Goal: Information Seeking & Learning: Learn about a topic

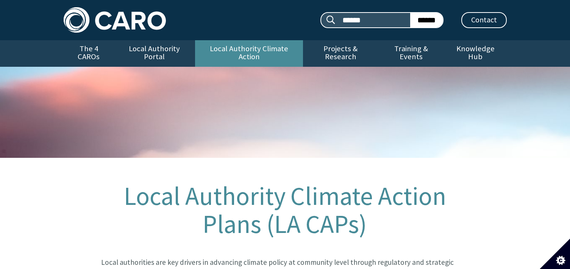
click at [222, 43] on link "Local Authority Climate Action" at bounding box center [249, 53] width 108 height 27
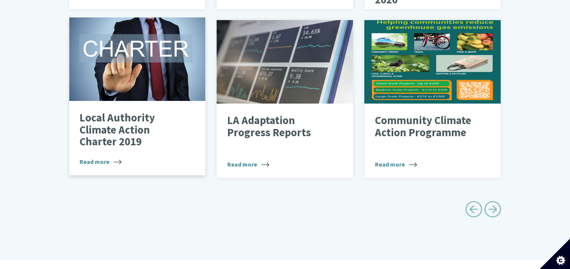
scroll to position [455, 0]
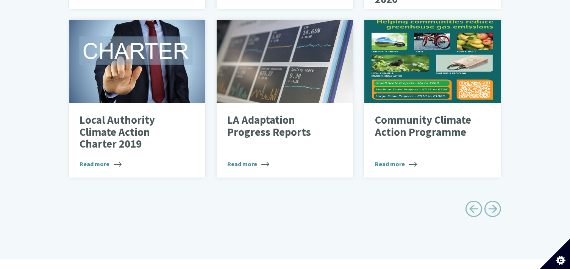
click at [490, 201] on span "Next page" at bounding box center [492, 208] width 17 height 17
type input "******"
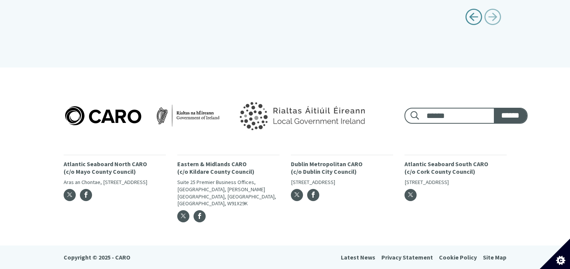
scroll to position [294, 0]
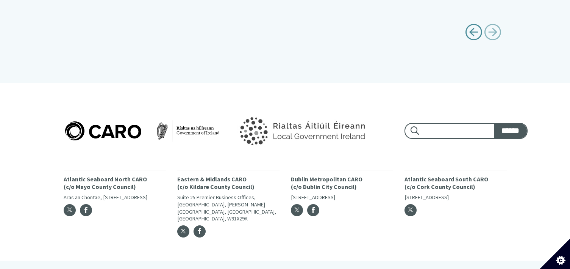
click at [446, 124] on input "Footer search:" at bounding box center [458, 131] width 74 height 14
type input "***"
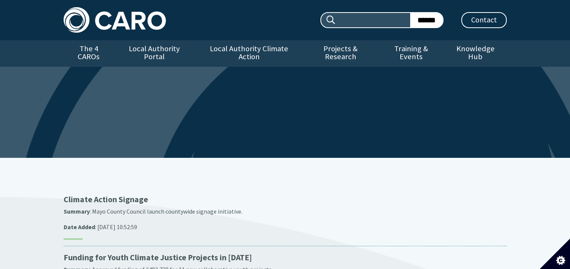
click at [360, 14] on input "Search site:" at bounding box center [373, 20] width 74 height 14
type input "**********"
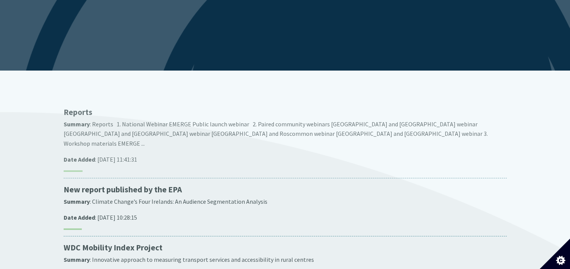
scroll to position [114, 0]
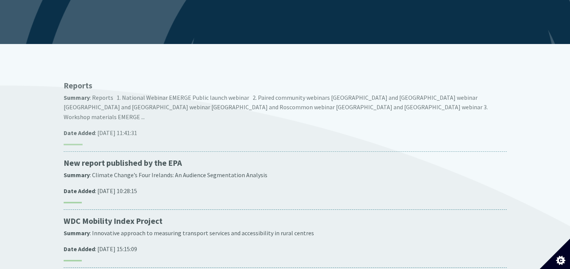
click at [81, 80] on p "Reports" at bounding box center [285, 85] width 443 height 11
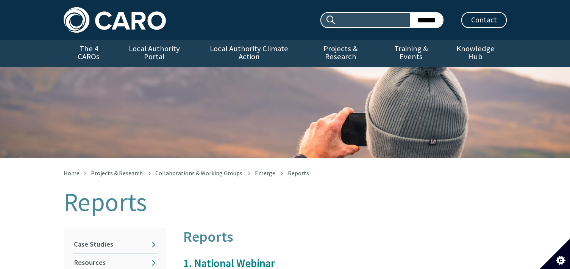
click at [346, 17] on input "Search site:" at bounding box center [373, 20] width 74 height 14
type input "*"
type input "**********"
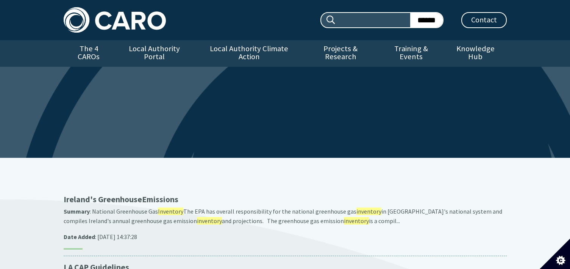
click at [346, 18] on input "Search site:" at bounding box center [373, 20] width 74 height 14
click at [350, 17] on input "Search site:" at bounding box center [373, 20] width 74 height 14
type input "********"
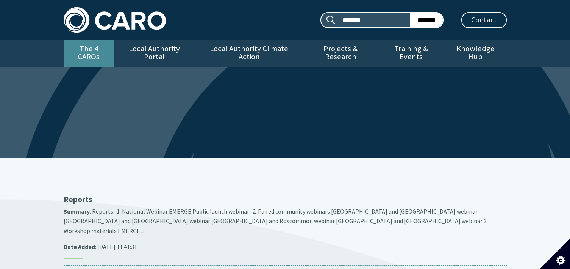
click at [102, 46] on link "The 4 CAROs" at bounding box center [89, 53] width 50 height 27
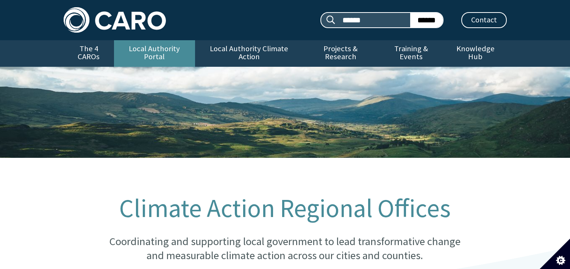
click at [143, 44] on link "Local Authority Portal" at bounding box center [154, 53] width 81 height 27
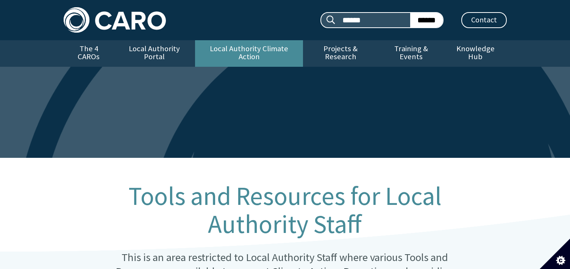
click at [220, 48] on link "Local Authority Climate Action" at bounding box center [249, 53] width 108 height 27
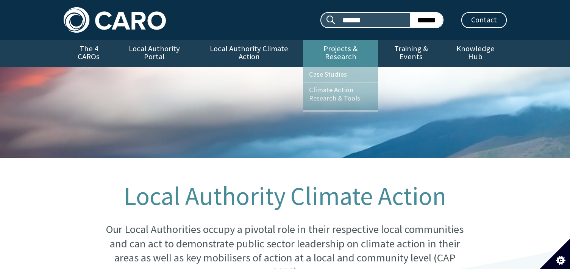
click at [319, 46] on link "Projects & Research" at bounding box center [340, 53] width 75 height 27
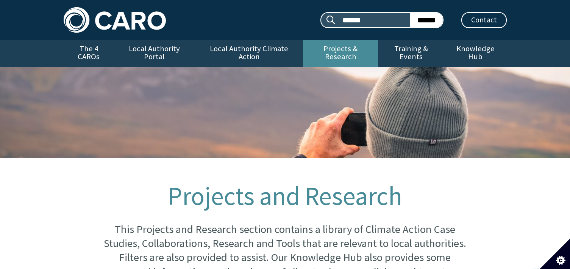
click at [320, 47] on link "Projects & Research" at bounding box center [340, 53] width 75 height 27
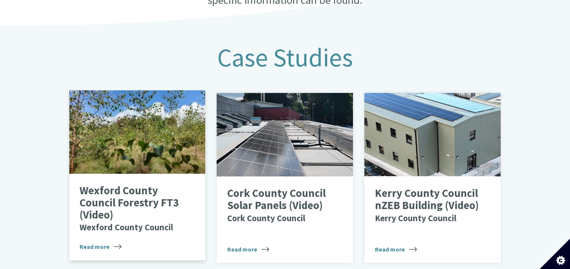
scroll to position [341, 0]
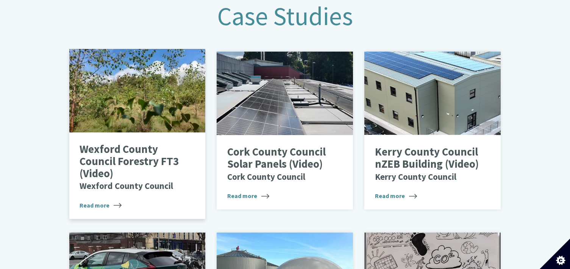
click at [109, 200] on span "Read more" at bounding box center [101, 204] width 42 height 9
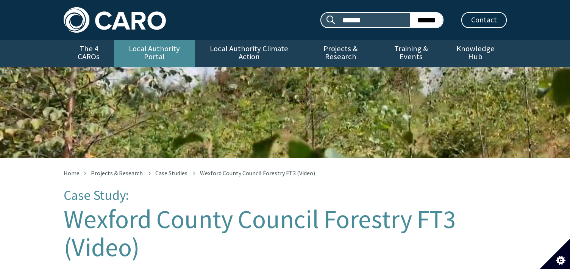
click at [150, 47] on link "Local Authority Portal" at bounding box center [154, 53] width 81 height 27
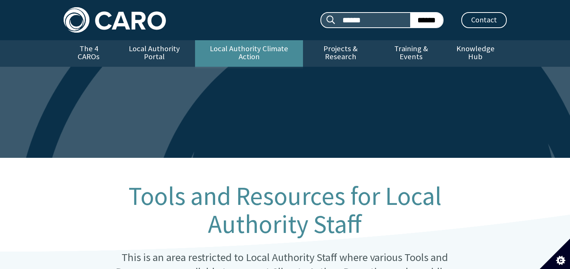
click at [215, 47] on link "Local Authority Climate Action" at bounding box center [249, 53] width 108 height 27
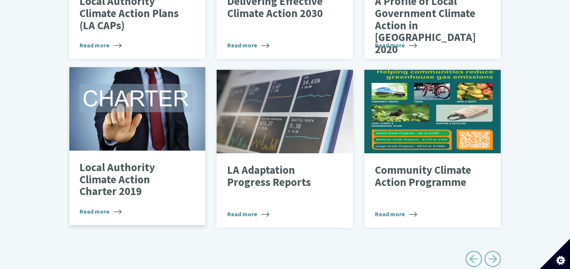
scroll to position [417, 0]
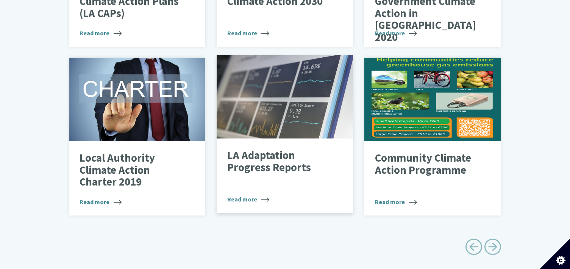
click at [257, 158] on p "LA Adaptation Progress Reports" at bounding box center [279, 161] width 104 height 24
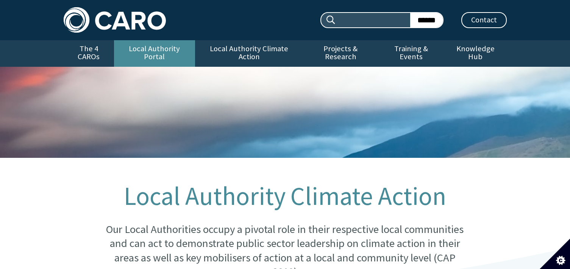
click at [158, 46] on link "Local Authority Portal" at bounding box center [154, 53] width 81 height 27
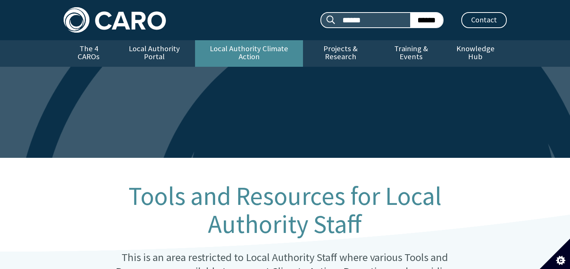
click at [229, 44] on link "Local Authority Climate Action" at bounding box center [249, 53] width 108 height 27
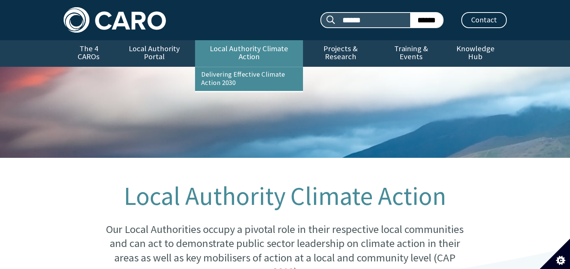
click at [222, 45] on link "Local Authority Climate Action" at bounding box center [249, 53] width 108 height 27
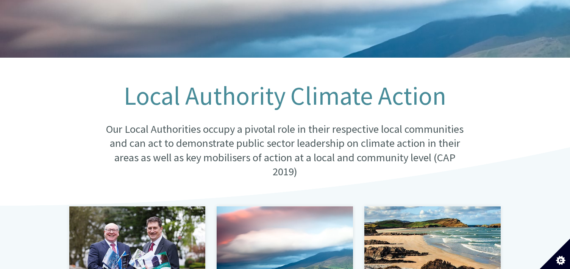
scroll to position [227, 0]
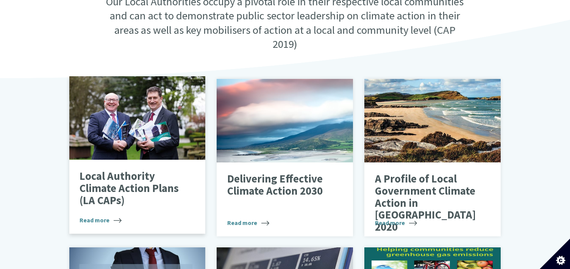
click at [160, 113] on div at bounding box center [137, 117] width 136 height 83
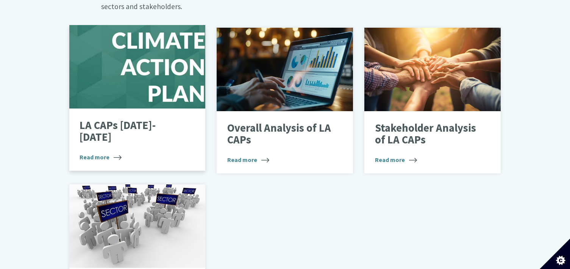
scroll to position [455, 0]
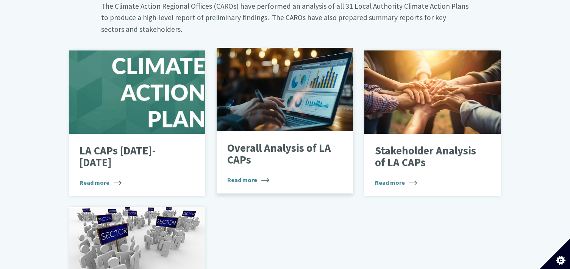
click at [251, 142] on p "Overall Analysis of LA CAPs" at bounding box center [279, 154] width 104 height 24
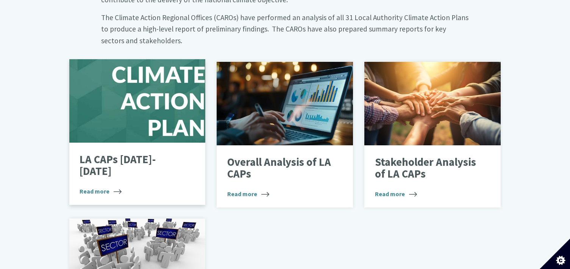
scroll to position [416, 0]
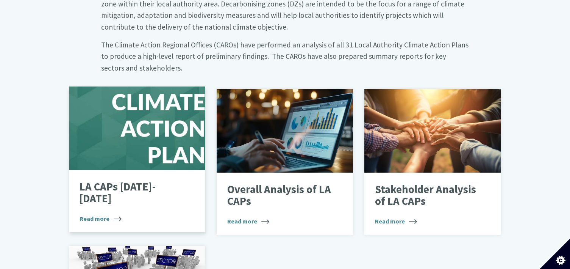
click at [117, 174] on div "LA CAPs 2024-2029 Read more" at bounding box center [137, 201] width 136 height 62
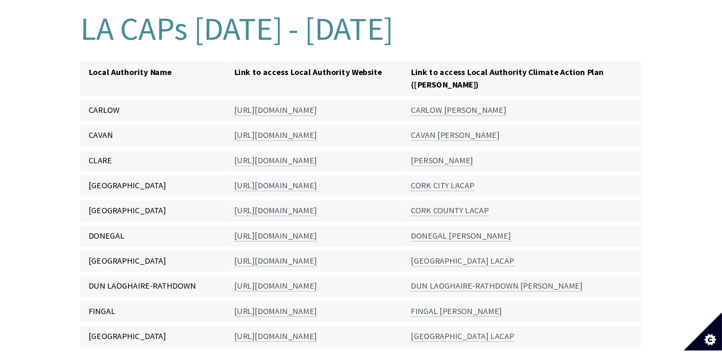
scroll to position [189, 0]
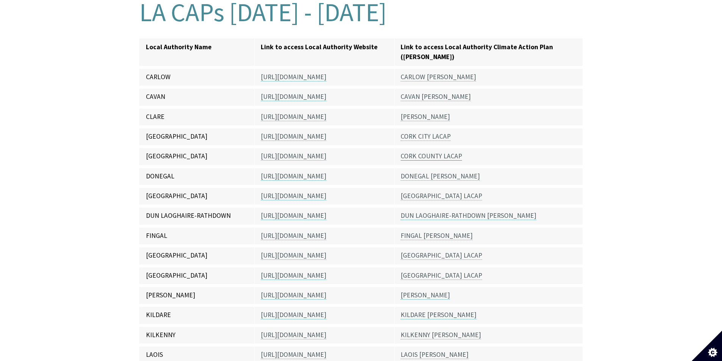
click at [416, 152] on link "CORK COUNTY LACAP" at bounding box center [431, 156] width 61 height 9
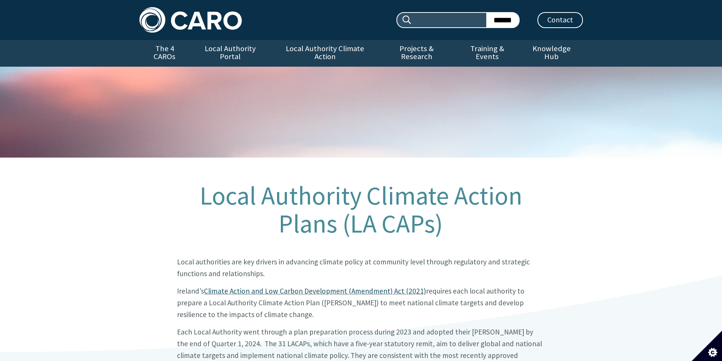
click at [433, 22] on input "Search site:" at bounding box center [449, 20] width 74 height 14
type input "*********"
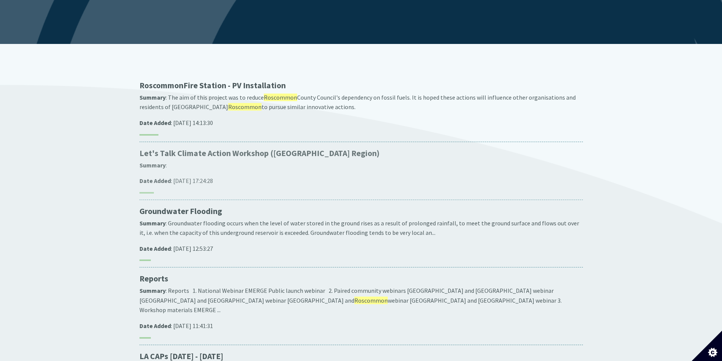
scroll to position [189, 0]
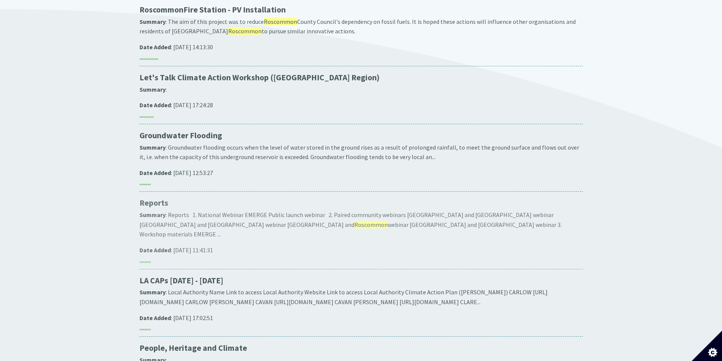
click at [157, 198] on p "Reports" at bounding box center [360, 203] width 443 height 11
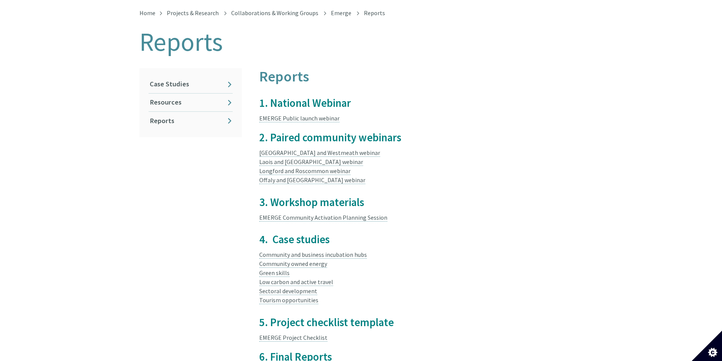
scroll to position [50, 0]
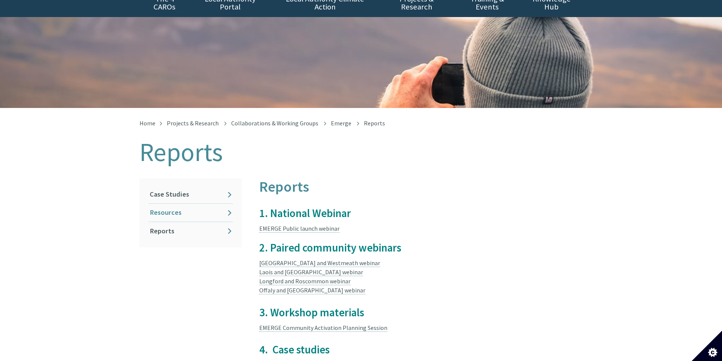
click at [160, 204] on link "Resources" at bounding box center [191, 213] width 84 height 18
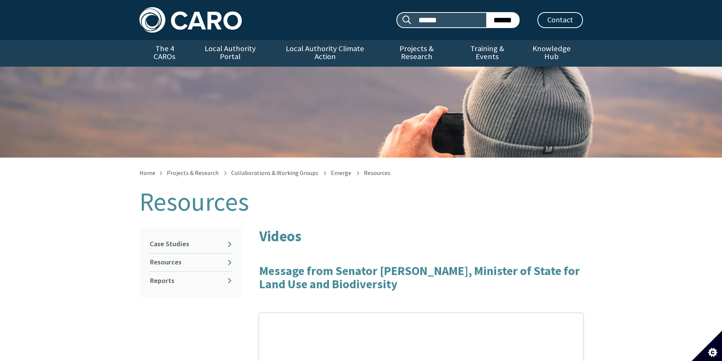
click at [180, 17] on img at bounding box center [190, 19] width 102 height 25
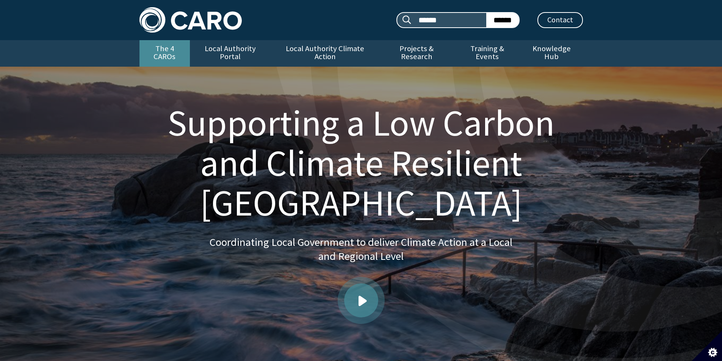
click at [175, 50] on link "The 4 CAROs" at bounding box center [164, 53] width 50 height 27
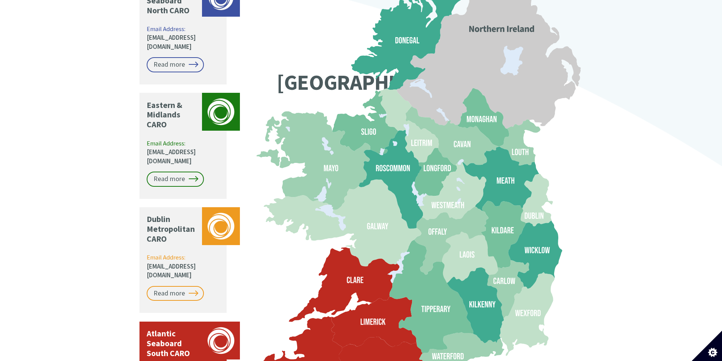
scroll to position [644, 0]
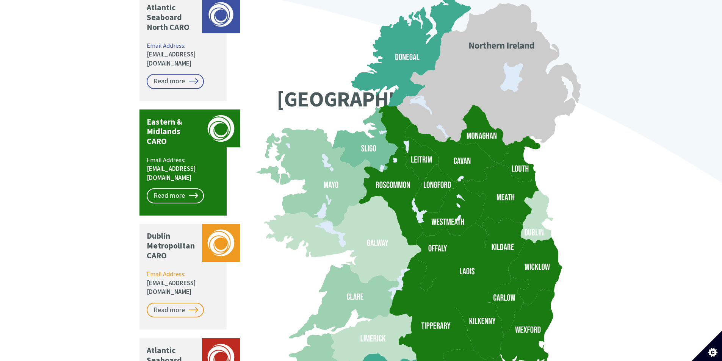
click at [387, 161] on icon at bounding box center [390, 196] width 64 height 99
click at [179, 188] on link "Read more" at bounding box center [175, 195] width 57 height 15
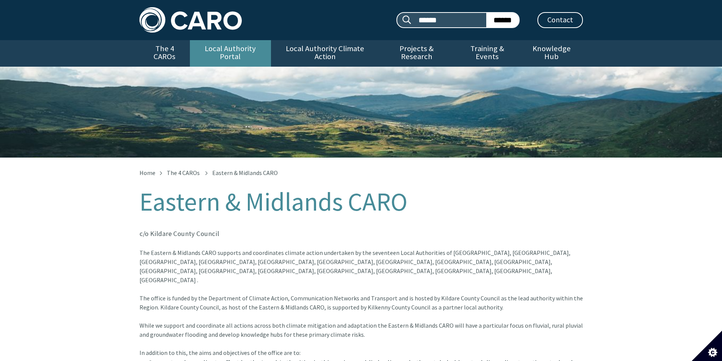
click at [234, 45] on link "Local Authority Portal" at bounding box center [230, 53] width 81 height 27
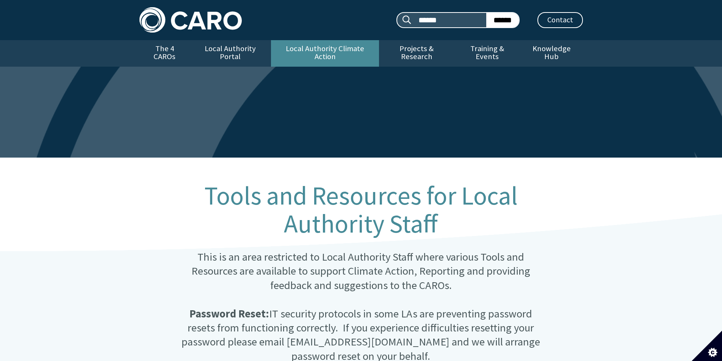
click at [300, 48] on link "Local Authority Climate Action" at bounding box center [325, 53] width 108 height 27
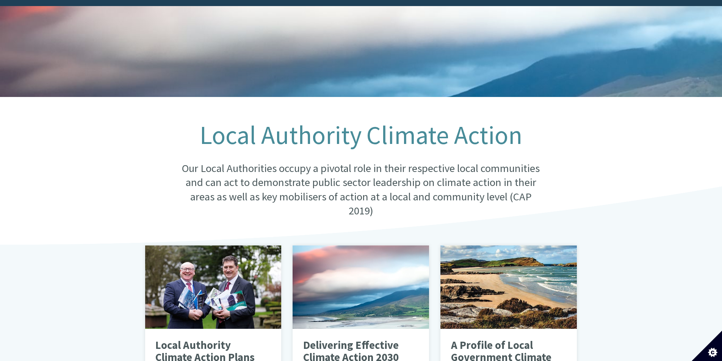
scroll to position [152, 0]
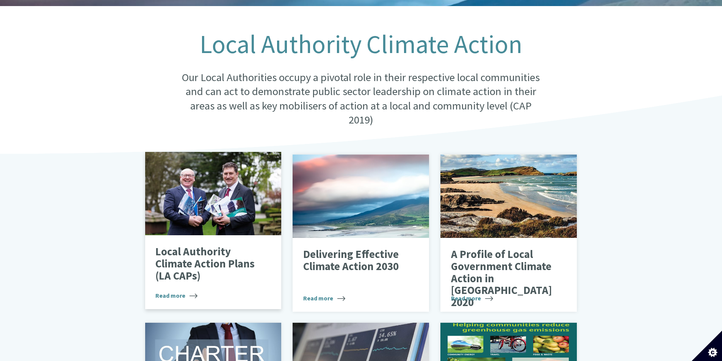
click at [214, 255] on p "Local Authority Climate Action Plans (LA CAPs)" at bounding box center [207, 264] width 104 height 36
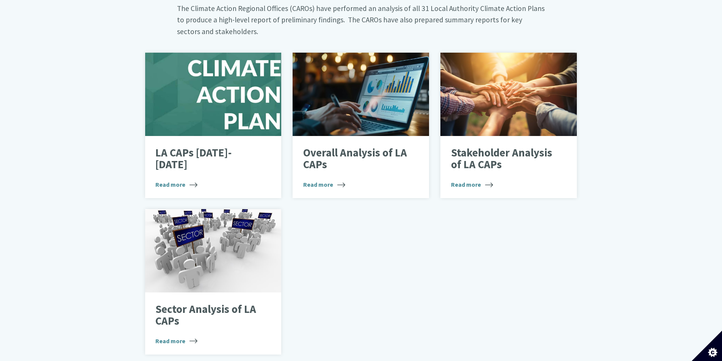
scroll to position [455, 0]
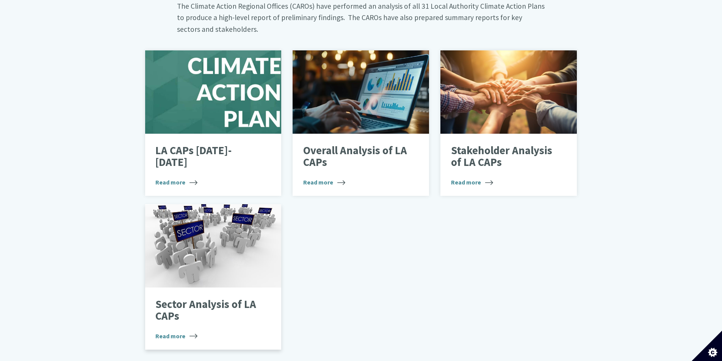
click at [223, 228] on div at bounding box center [213, 245] width 136 height 83
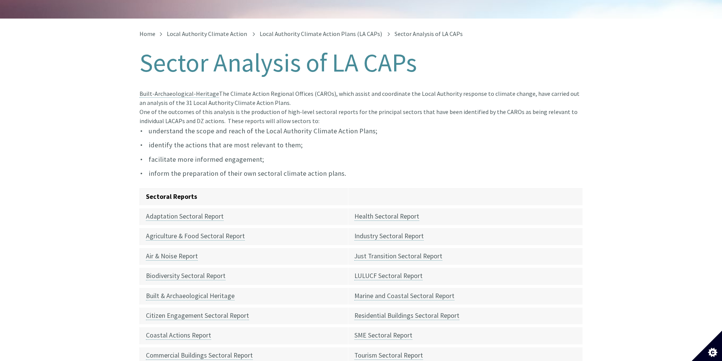
scroll to position [114, 0]
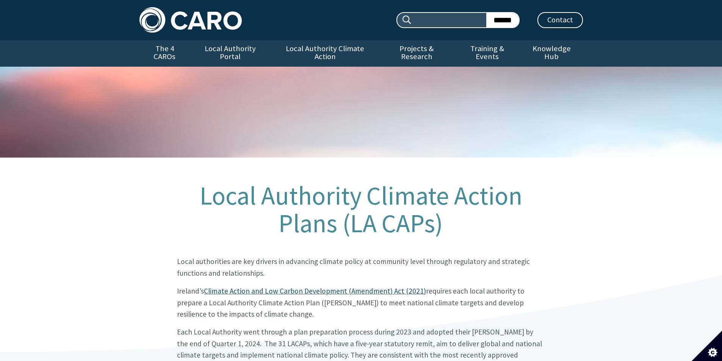
scroll to position [461, 0]
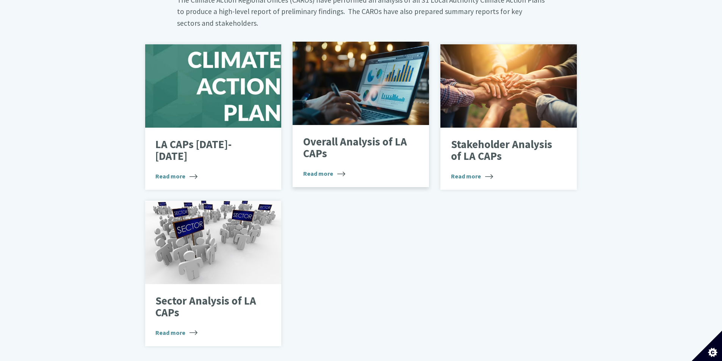
click at [308, 125] on div "Overall Analysis of LA CAPs Read more" at bounding box center [361, 156] width 136 height 62
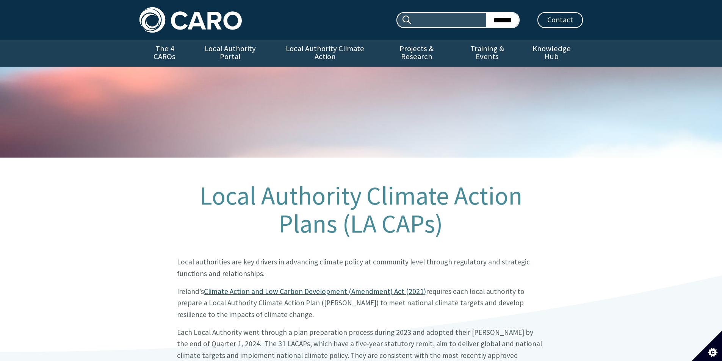
scroll to position [467, 0]
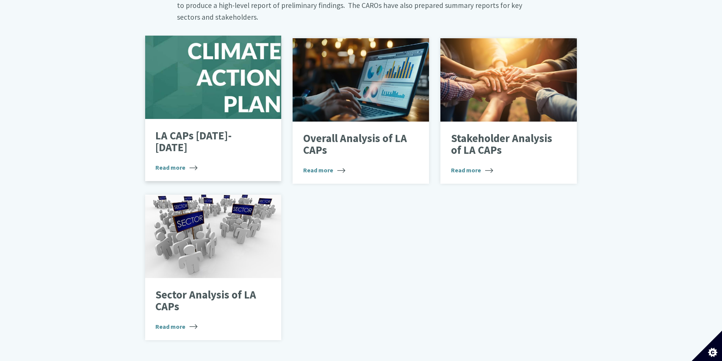
click at [215, 119] on div "LA CAPs [DATE]-[DATE] Read more" at bounding box center [213, 150] width 136 height 62
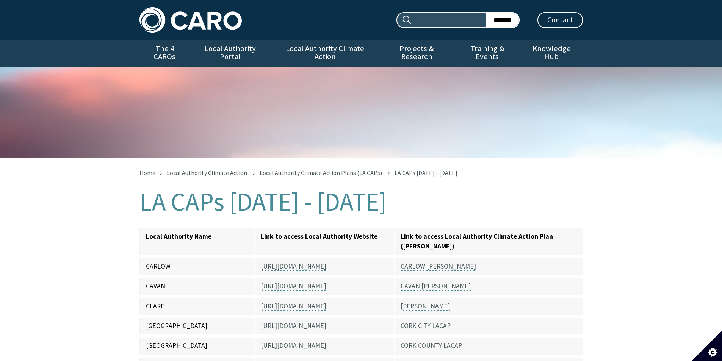
click at [427, 22] on input "Search site:" at bounding box center [449, 20] width 74 height 14
type input "******"
click at [559, 45] on link "Knowledge Hub" at bounding box center [551, 53] width 62 height 27
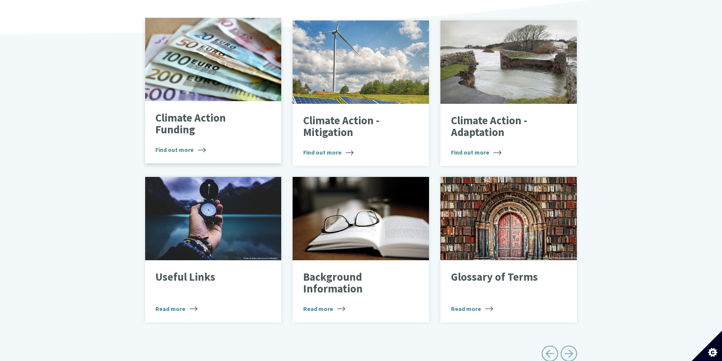
scroll to position [265, 0]
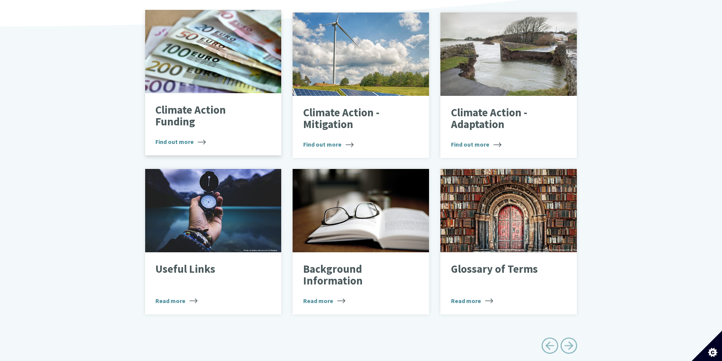
click at [243, 129] on div "Climate Action Funding Find out more" at bounding box center [213, 124] width 136 height 62
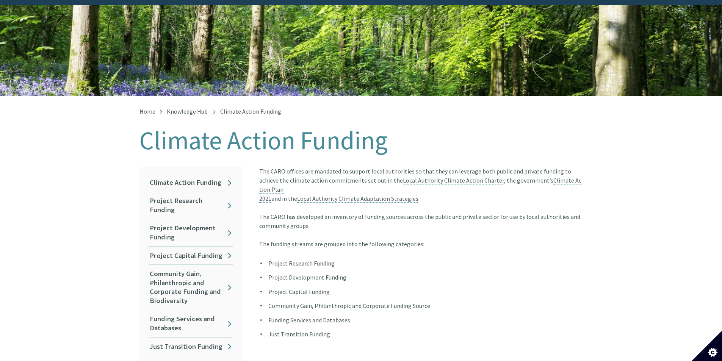
scroll to position [76, 0]
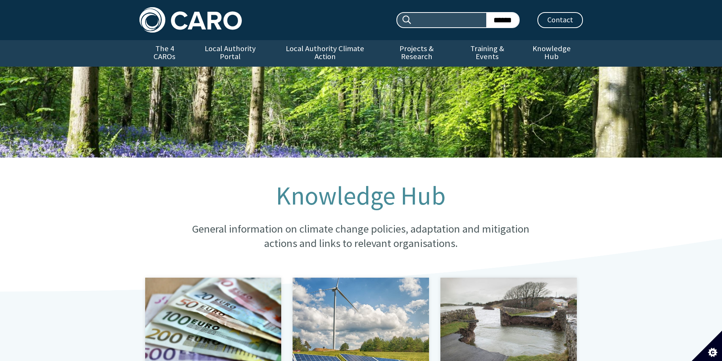
scroll to position [265, 0]
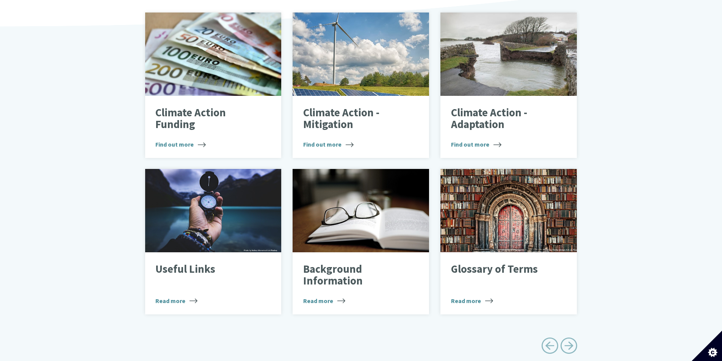
click at [567, 339] on span "Next page" at bounding box center [568, 345] width 17 height 17
type input "******"
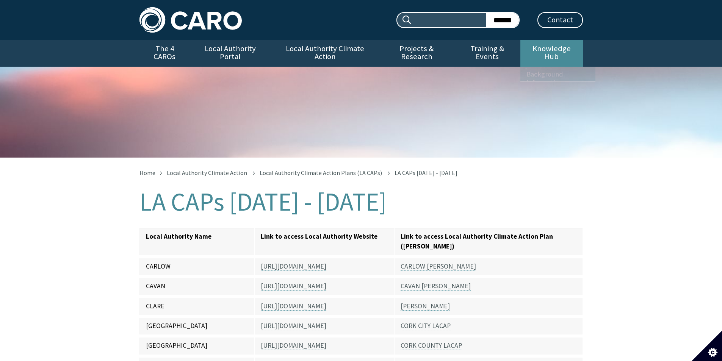
click at [553, 47] on link "Knowledge Hub" at bounding box center [551, 53] width 62 height 27
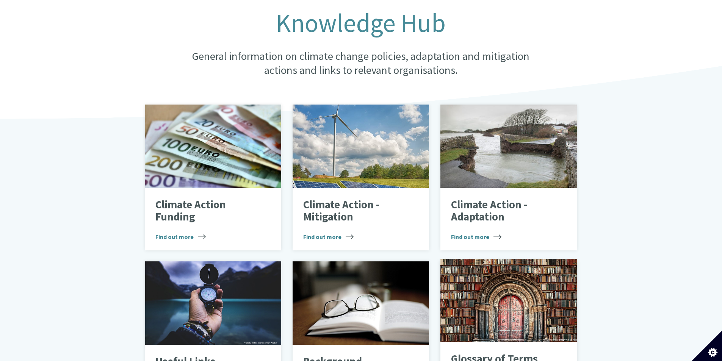
scroll to position [265, 0]
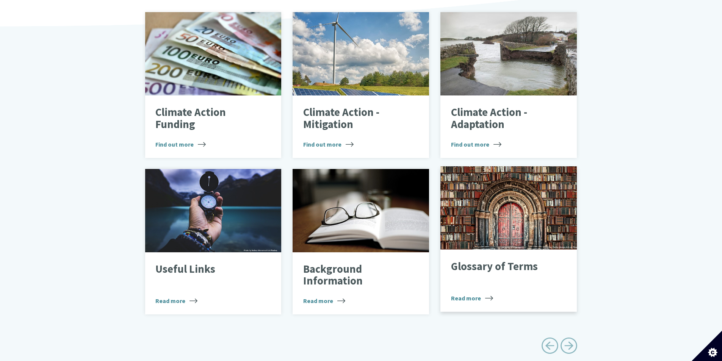
click at [486, 228] on div "Books" at bounding box center [508, 207] width 136 height 83
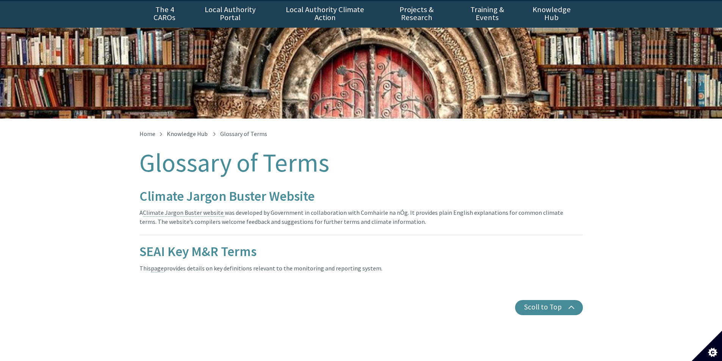
scroll to position [76, 0]
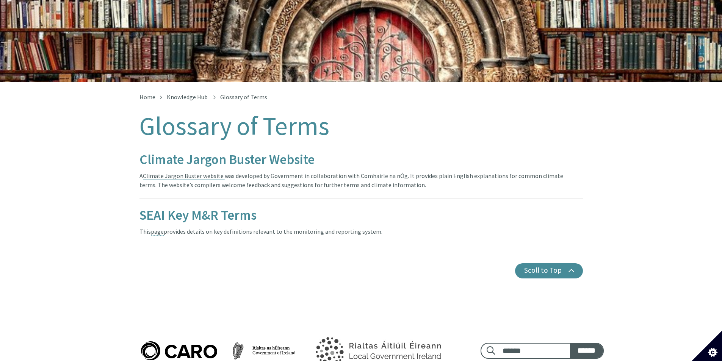
click at [208, 172] on link "Climate Jargon Buster website" at bounding box center [183, 176] width 81 height 8
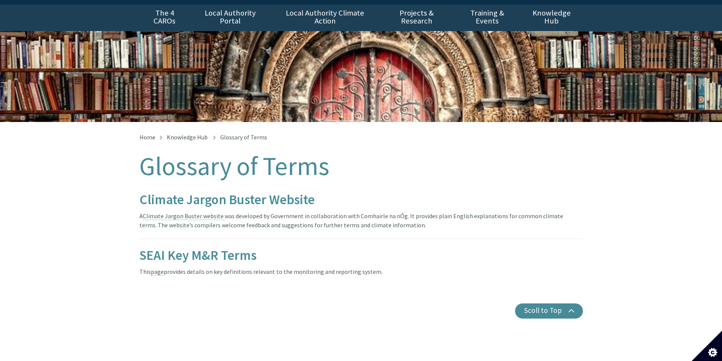
scroll to position [0, 0]
